Goal: Information Seeking & Learning: Learn about a topic

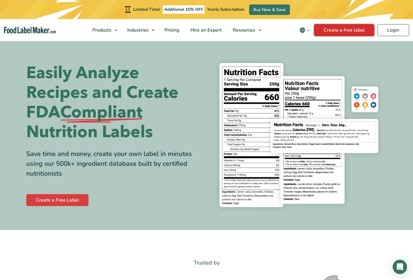
click at [337, 28] on link "Create a free label" at bounding box center [344, 30] width 60 height 12
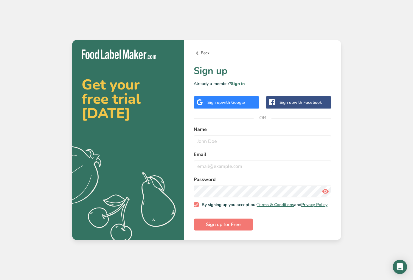
click at [206, 52] on link "Back" at bounding box center [263, 52] width 138 height 7
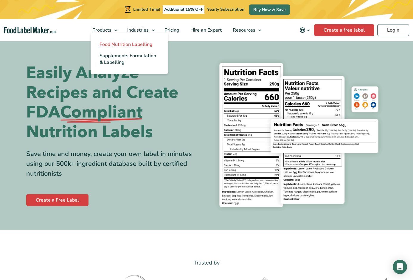
click at [107, 41] on link "Food Nutrition Labelling" at bounding box center [130, 44] width 78 height 11
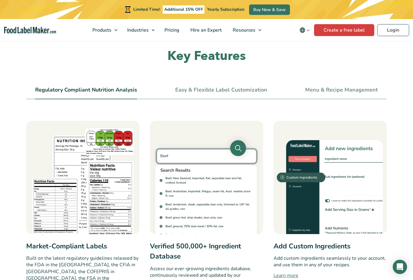
scroll to position [209, 0]
